Goal: Task Accomplishment & Management: Manage account settings

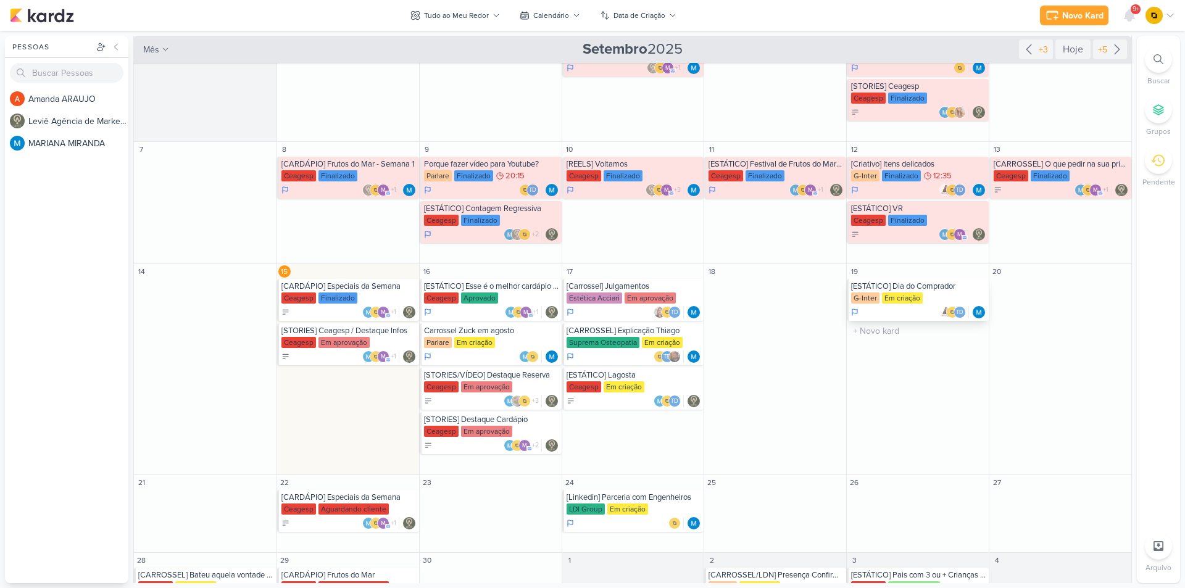
scroll to position [123, 0]
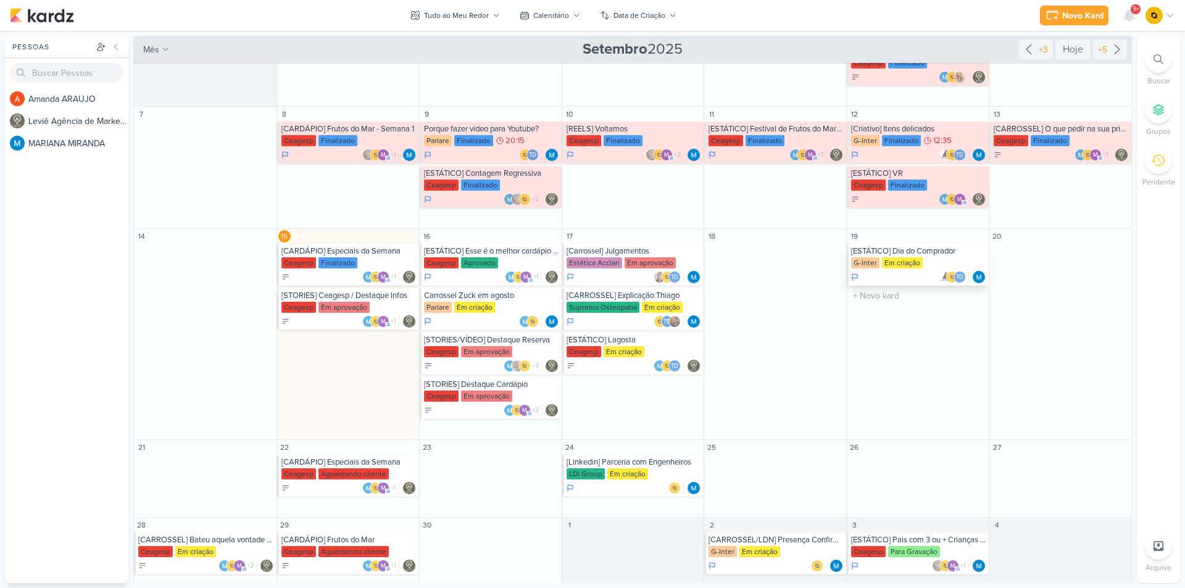
click at [923, 250] on div "[ESTÁTICO] Dia do Comprador" at bounding box center [918, 251] width 135 height 10
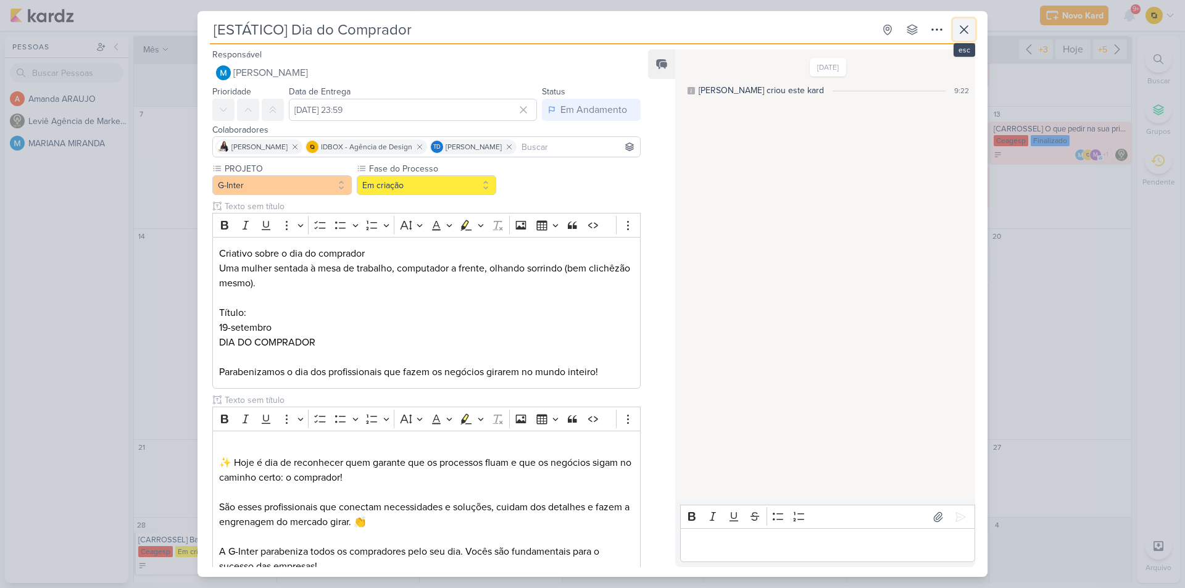
click at [967, 35] on icon at bounding box center [964, 29] width 15 height 15
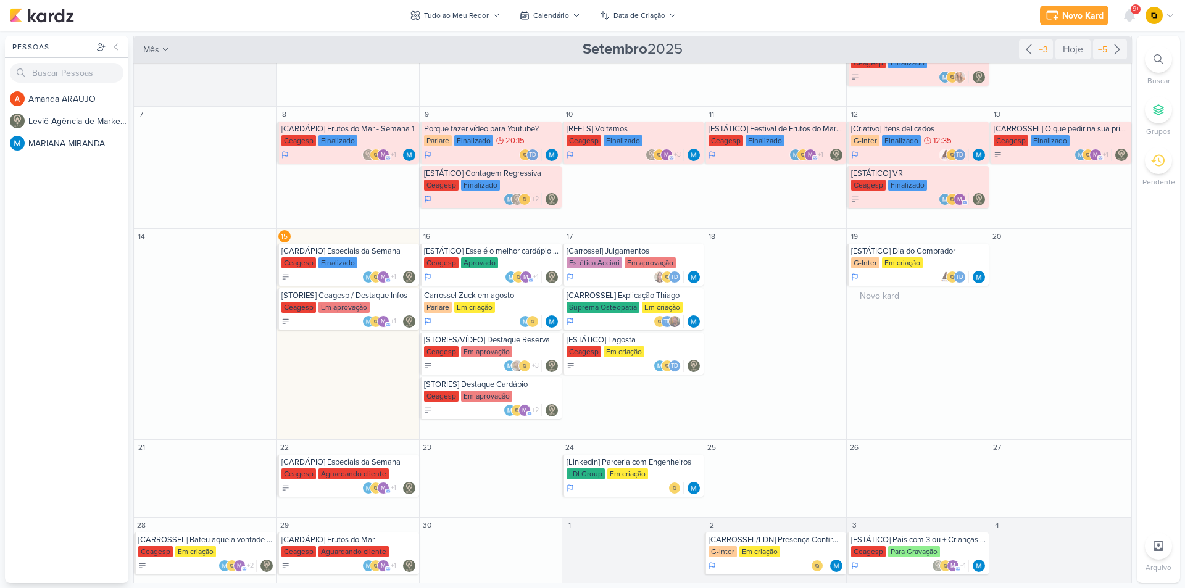
click at [894, 241] on div "19" at bounding box center [918, 236] width 142 height 15
click at [895, 253] on div "[ESTÁTICO] Dia do Comprador" at bounding box center [918, 251] width 135 height 10
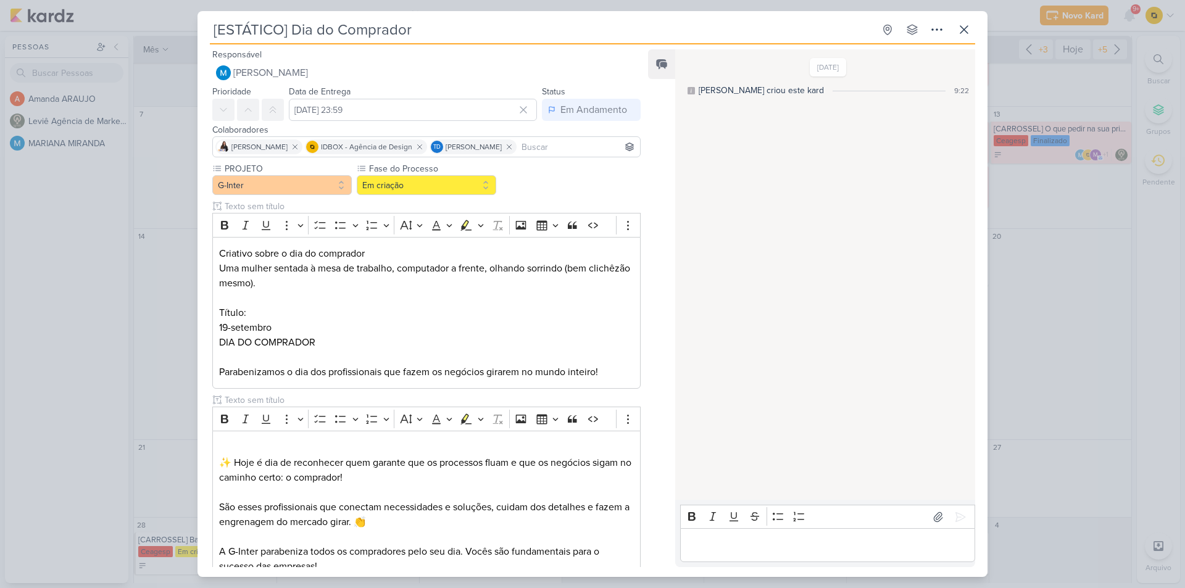
click at [206, 269] on div "PROJETO G-Inter Fase do Processo" at bounding box center [422, 404] width 448 height 485
drag, startPoint x: 564, startPoint y: 268, endPoint x: 221, endPoint y: 270, distance: 343.2
click at [221, 270] on p "Uma mulher sentada à mesa de trabalho, computador a frente, olhando sorrindo (b…" at bounding box center [426, 276] width 415 height 30
copy p "Uma mulher sentada à mesa de trabalho, computador a frente, olhando sorrindo"
drag, startPoint x: 322, startPoint y: 345, endPoint x: 204, endPoint y: 344, distance: 117.3
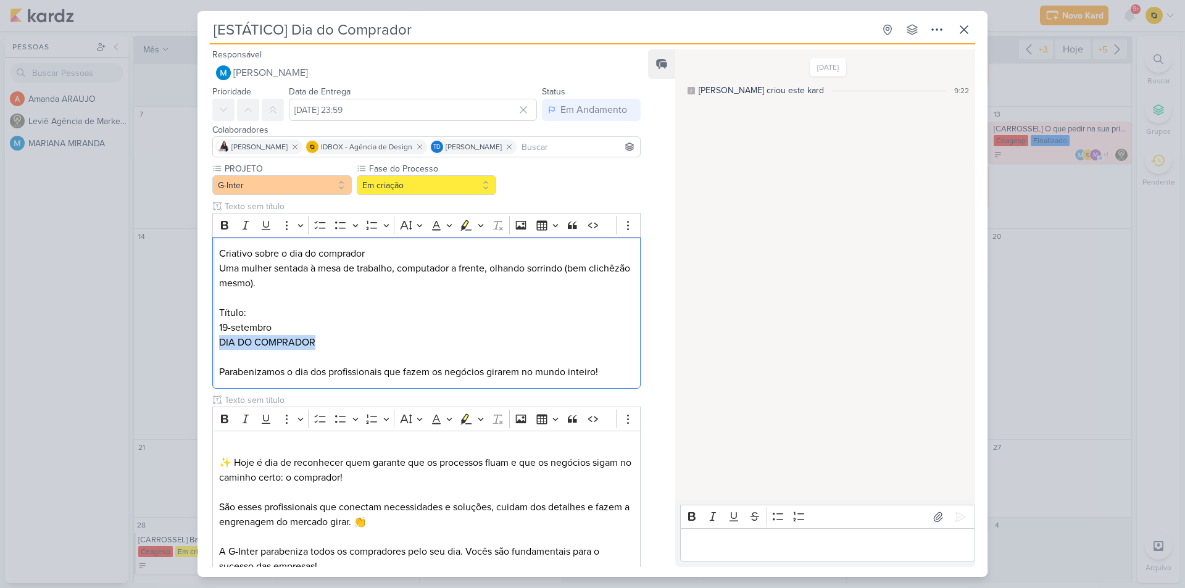
click at [204, 344] on div "PROJETO G-Inter Fase do Processo" at bounding box center [422, 404] width 448 height 485
copy p "DIA DO COMPRADOR"
drag, startPoint x: 278, startPoint y: 334, endPoint x: 213, endPoint y: 332, distance: 65.5
click at [213, 332] on div "Criativo sobre o dia do comprador Uma mulher sentada à mesa de trabalho, comput…" at bounding box center [426, 313] width 428 height 152
copy p "19-setembro"
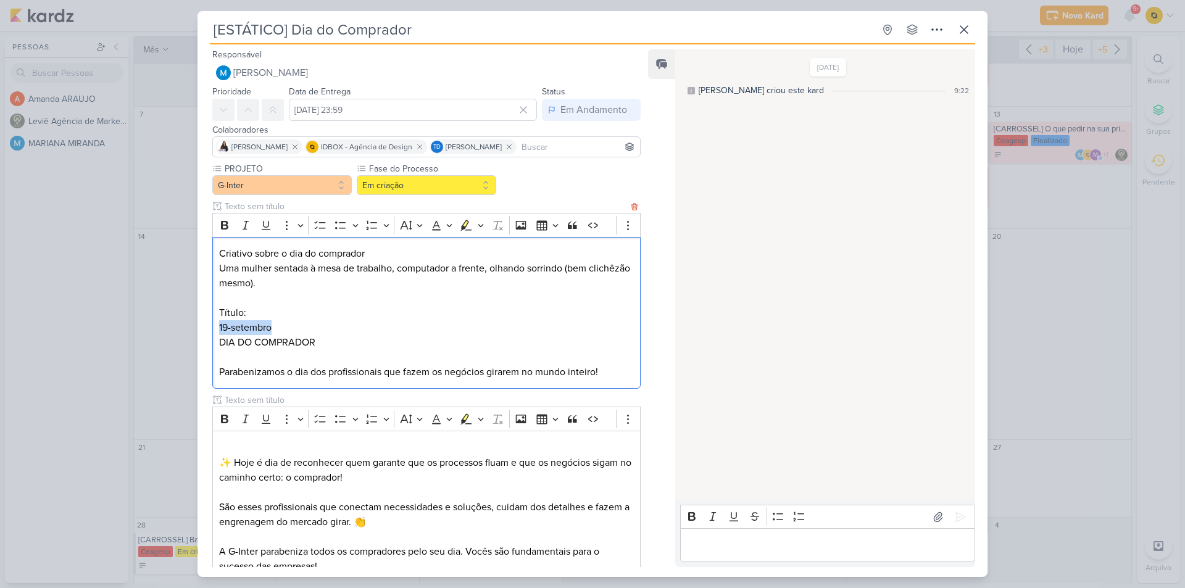
copy p "19-setembro"
click at [352, 379] on p "Parabenizamos o dia dos profissionais que fazem os negócios girarem no mundo in…" at bounding box center [426, 372] width 415 height 15
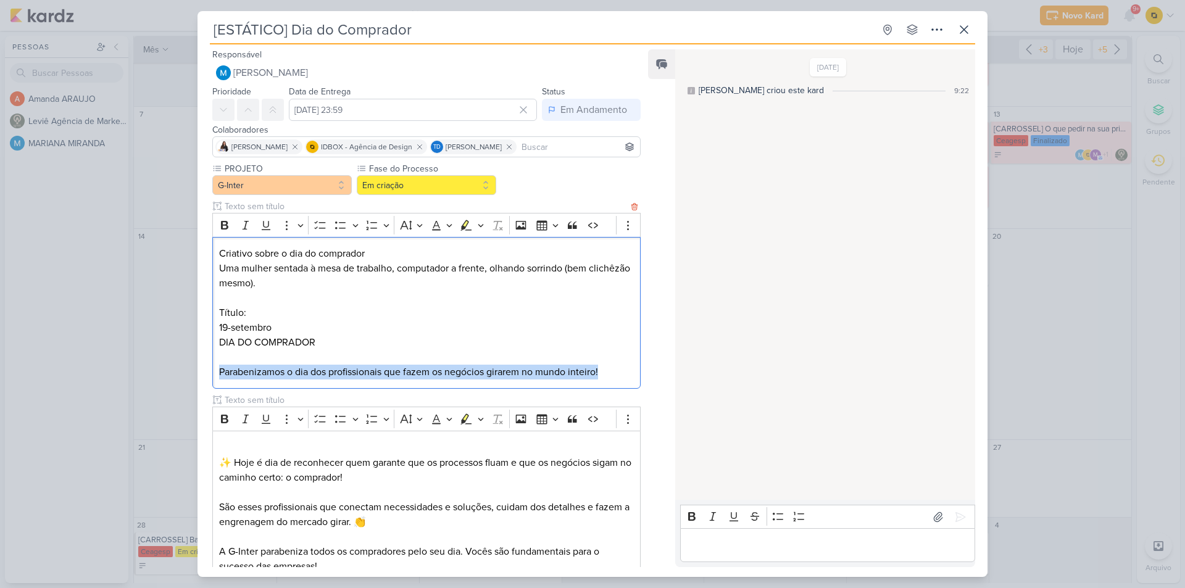
click at [352, 379] on p "Parabenizamos o dia dos profissionais que fazem os negócios girarem no mundo in…" at bounding box center [426, 372] width 415 height 15
copy p "Parabenizamos o dia dos profissionais que fazem os negócios girarem no mundo in…"
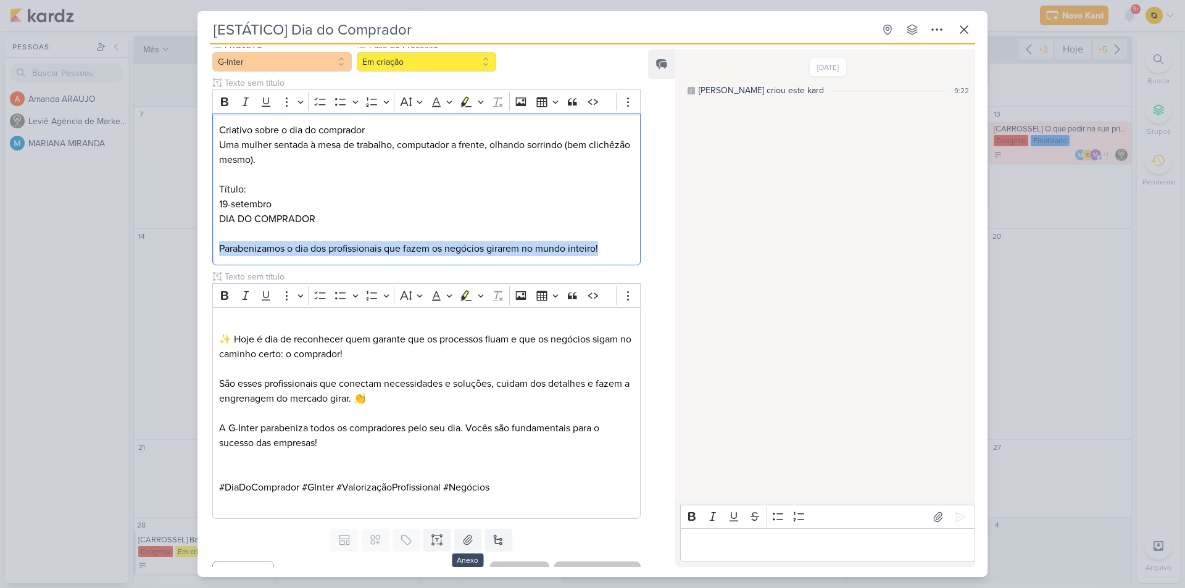
scroll to position [144, 0]
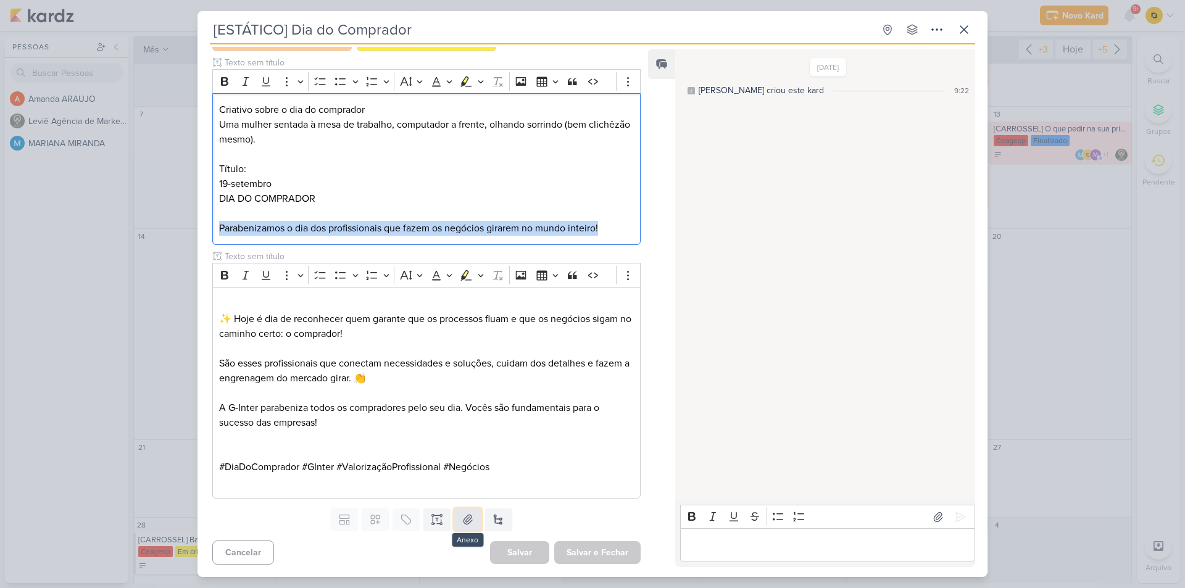
click at [462, 519] on icon at bounding box center [468, 520] width 12 height 12
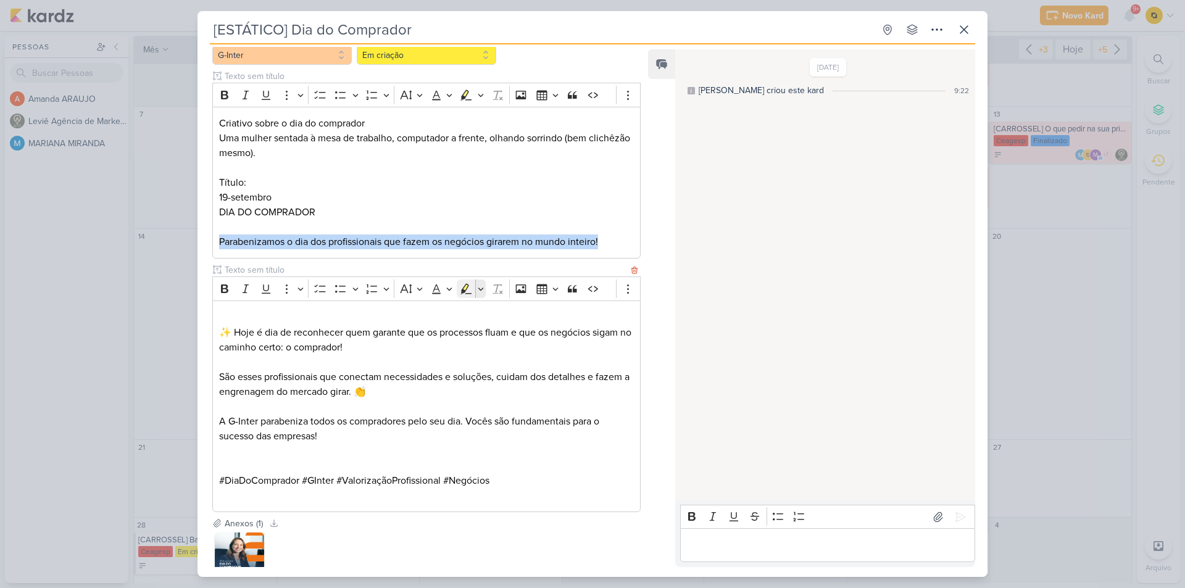
scroll to position [0, 0]
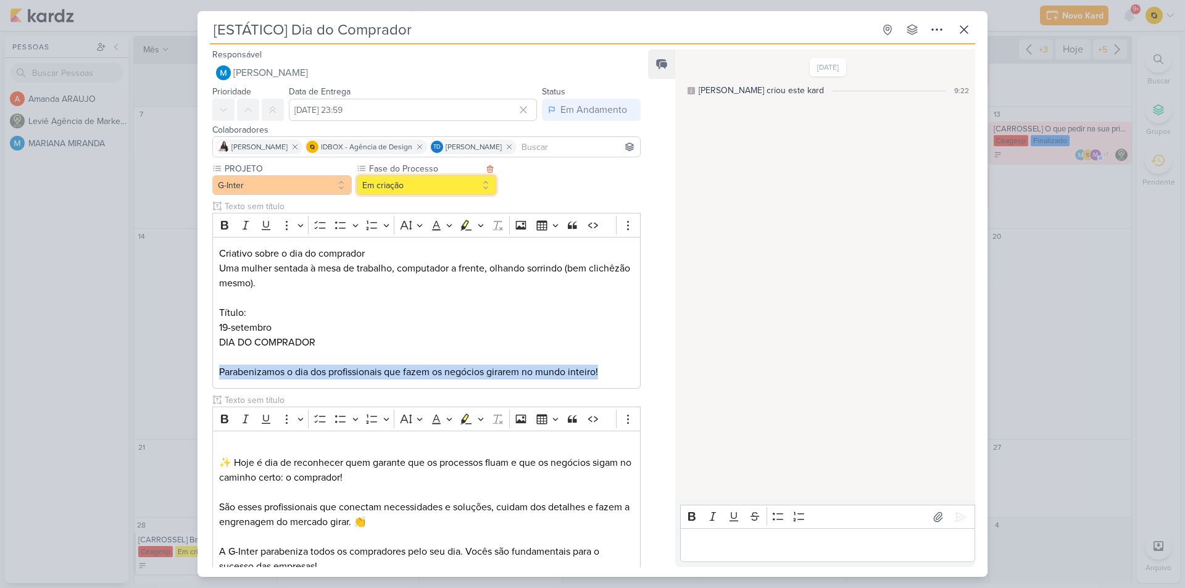
click at [390, 181] on button "Em criação" at bounding box center [427, 185] width 140 height 20
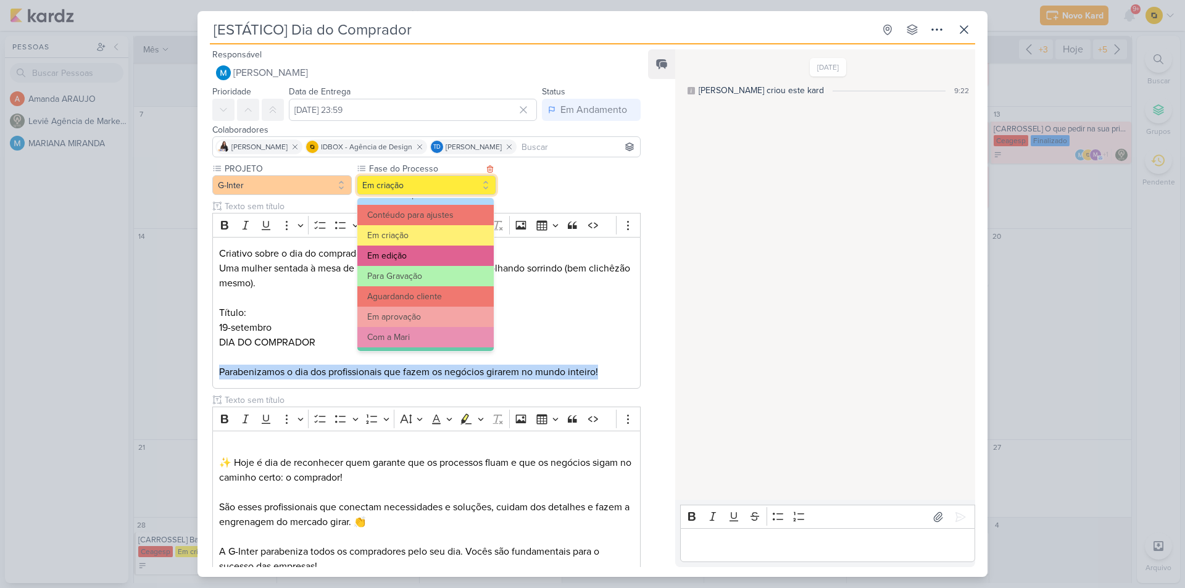
scroll to position [62, 0]
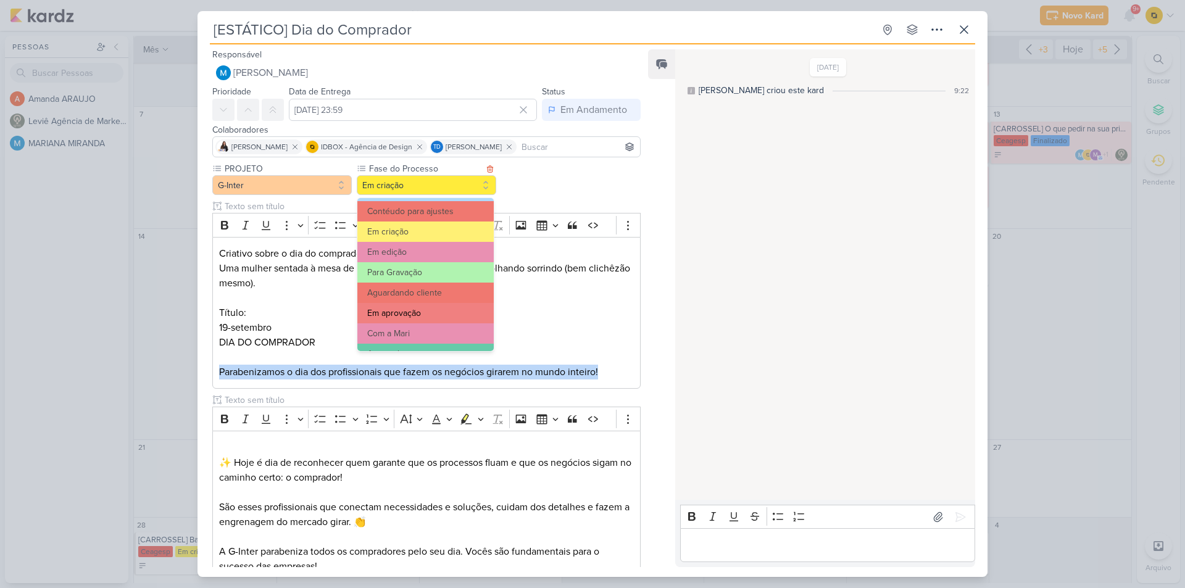
click at [423, 314] on button "Em aprovação" at bounding box center [425, 313] width 136 height 20
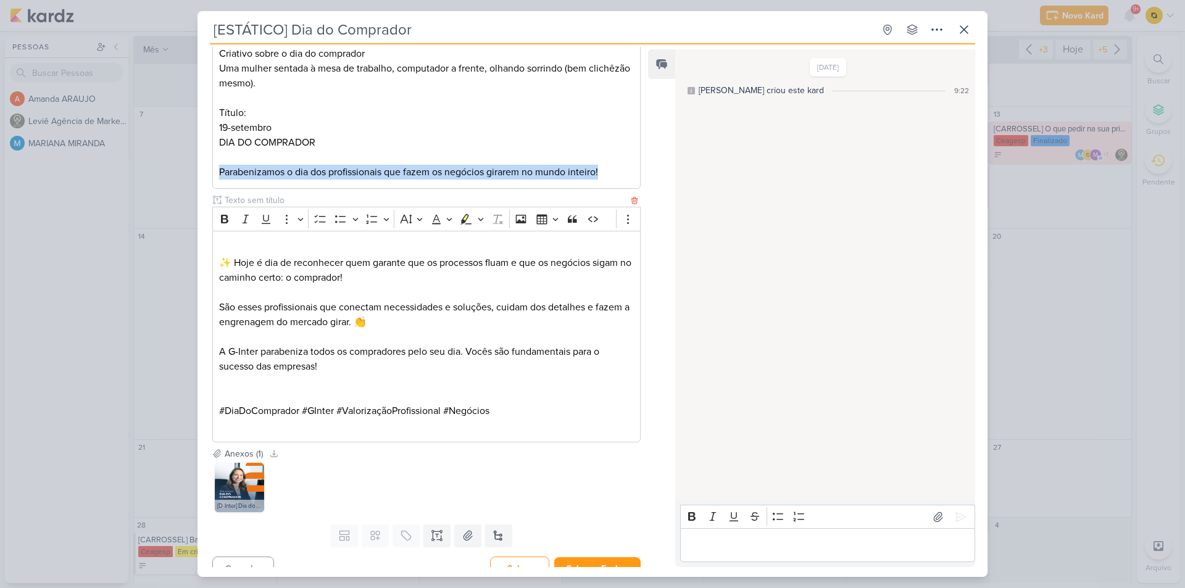
scroll to position [216, 0]
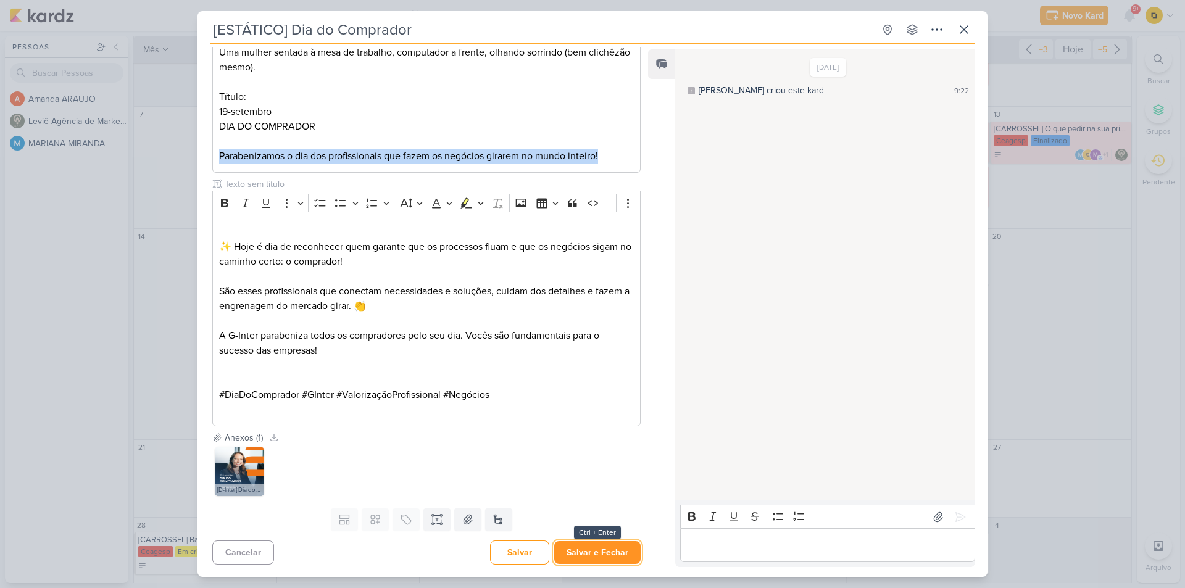
click at [582, 554] on button "Salvar e Fechar" at bounding box center [597, 552] width 86 height 23
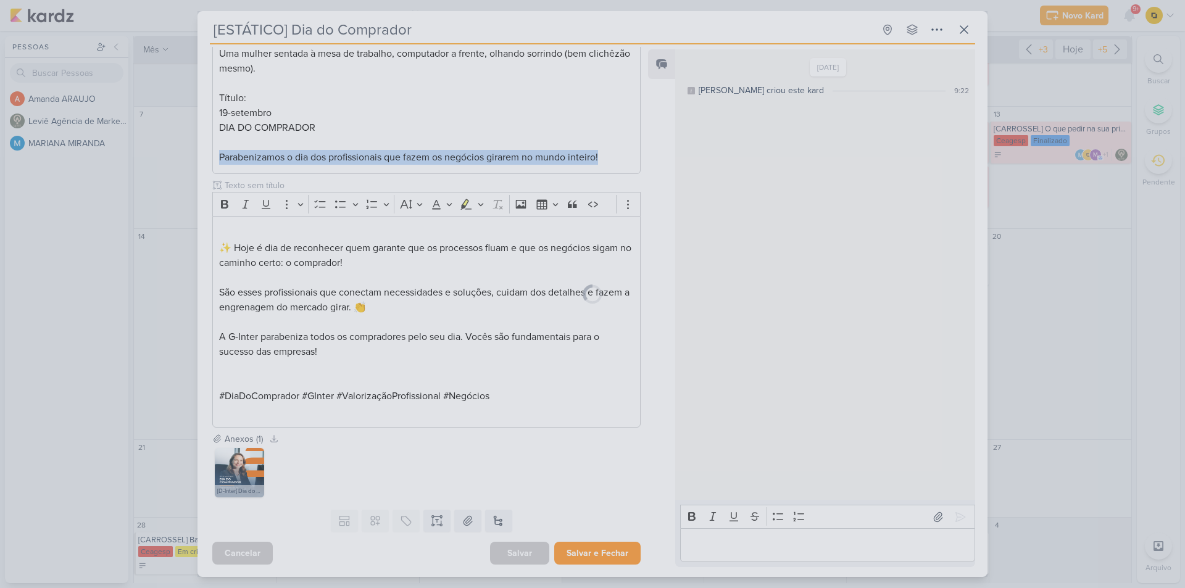
scroll to position [215, 0]
